Goal: Task Accomplishment & Management: Manage account settings

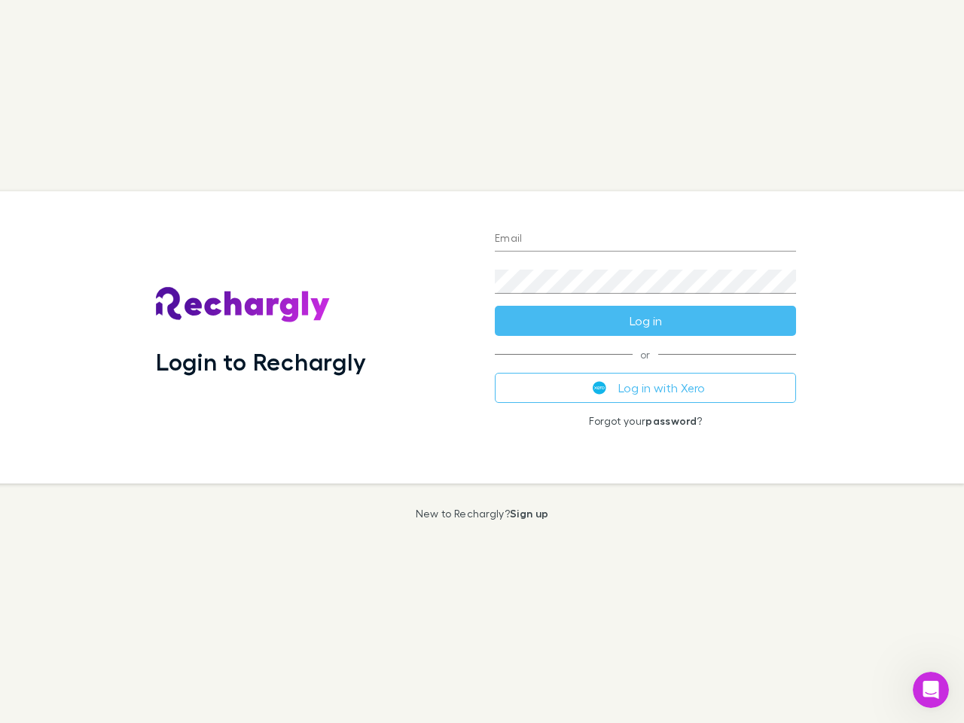
click at [482, 361] on div "Login to Rechargly" at bounding box center [313, 337] width 339 height 292
click at [645, 239] on input "Email" at bounding box center [645, 239] width 301 height 24
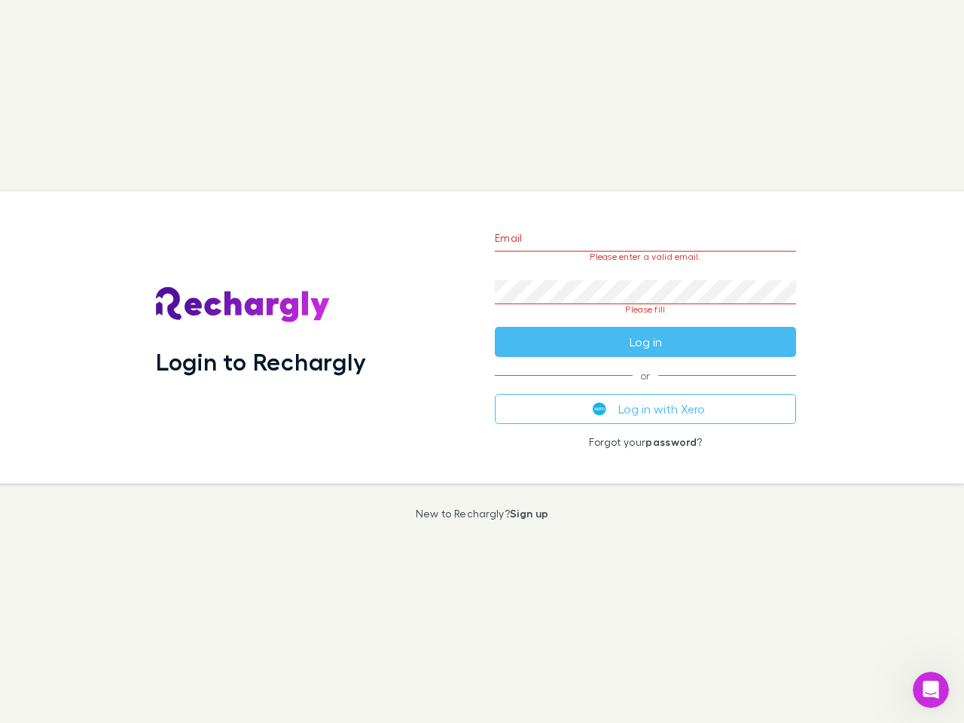
click at [645, 321] on form "Email Please enter a valid email. Password Please fill Log in" at bounding box center [645, 286] width 301 height 142
click at [645, 388] on div "Email Please enter a valid email. Password Please fill Log in or Log in with Xe…" at bounding box center [645, 337] width 325 height 292
click at [931, 690] on icon "Open Intercom Messenger" at bounding box center [931, 690] width 25 height 25
